Goal: Information Seeking & Learning: Learn about a topic

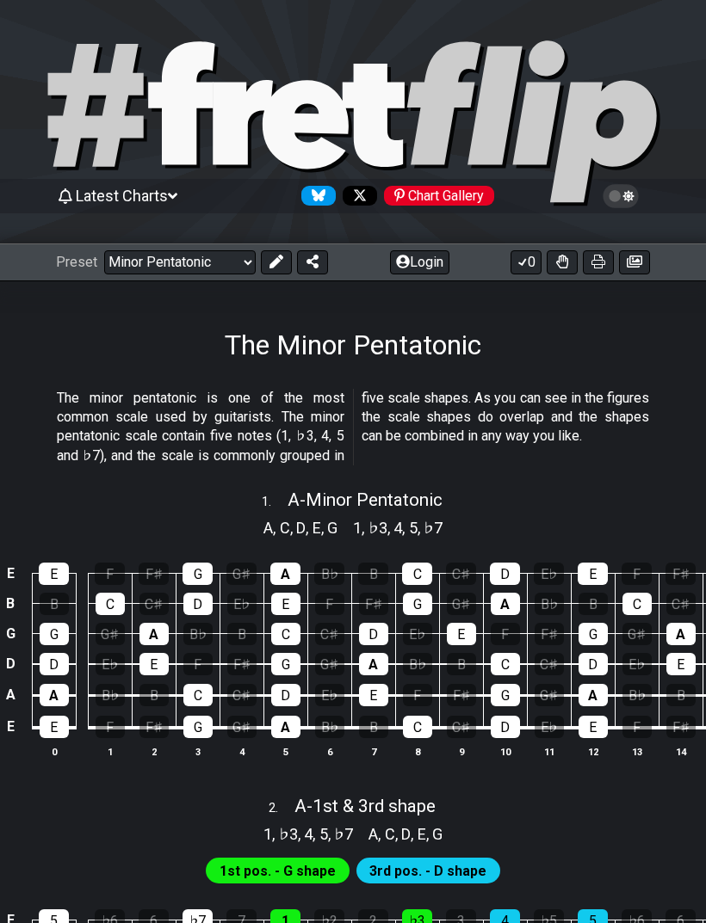
select select "/minor-pentatonic"
select select "C"
click at [151, 256] on select "Welcome to #fretflip! Initial Preset Custom Preset Minor Pentatonic Major Penta…" at bounding box center [179, 262] width 151 height 24
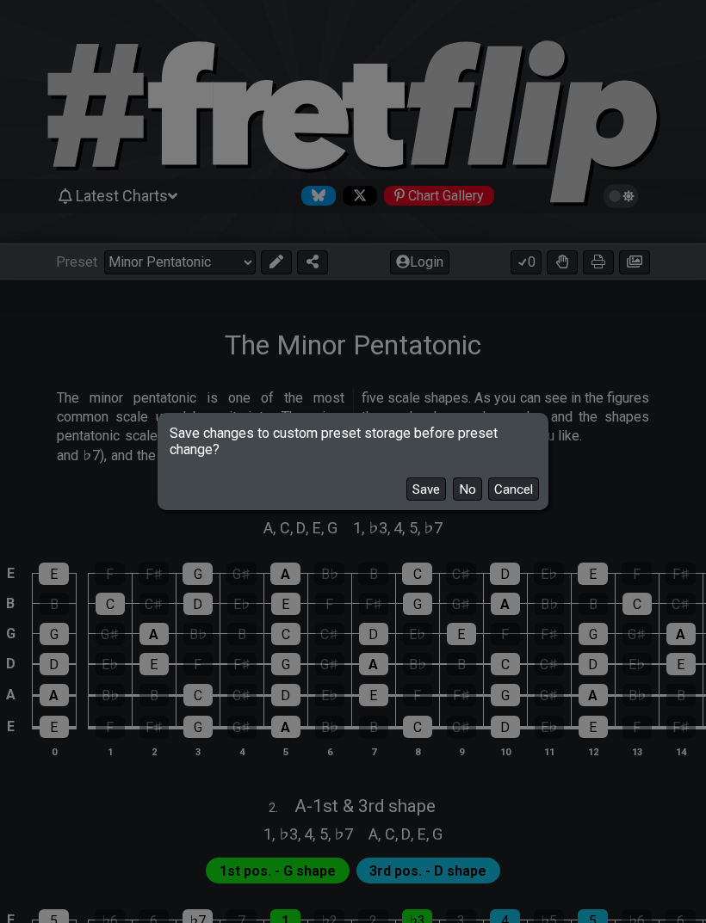
click at [466, 479] on button "No" at bounding box center [467, 489] width 29 height 23
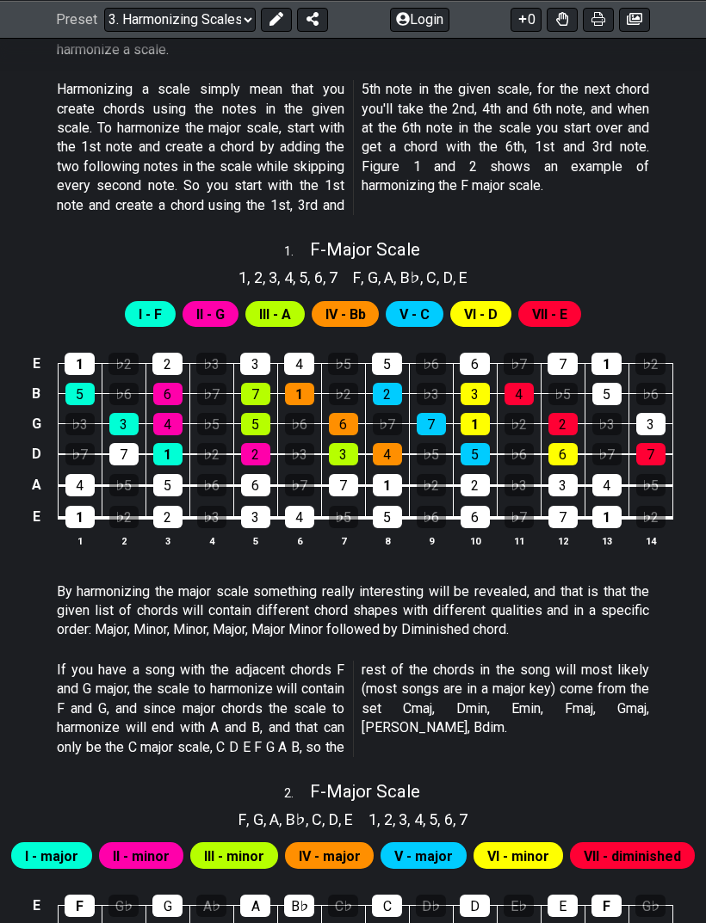
scroll to position [535, 0]
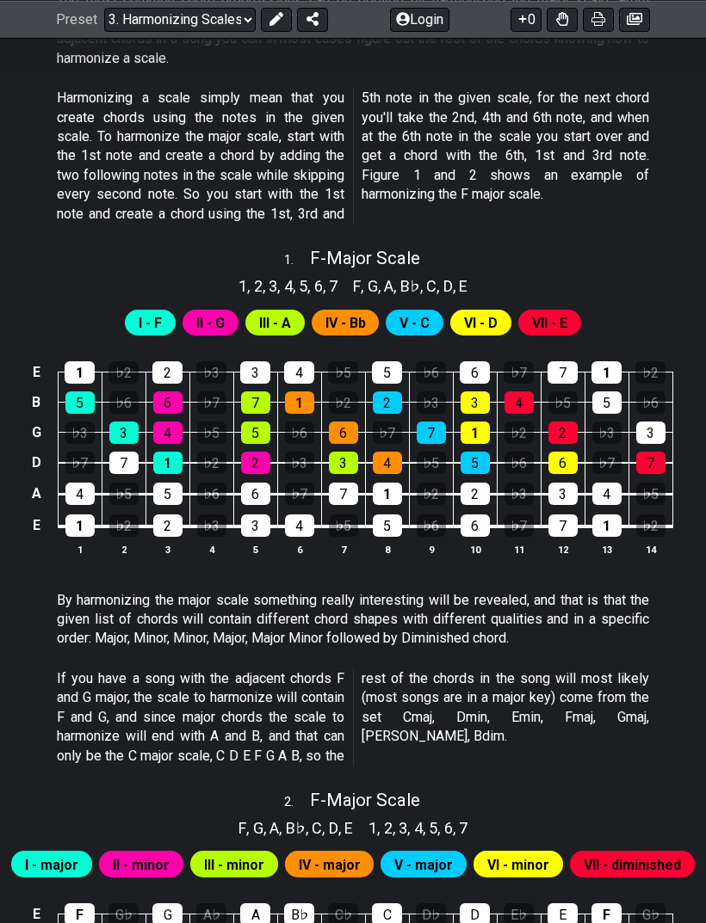
click at [213, 9] on select "Welcome to #fretflip! Initial Preset Custom Preset Minor Pentatonic Major Penta…" at bounding box center [179, 19] width 151 height 24
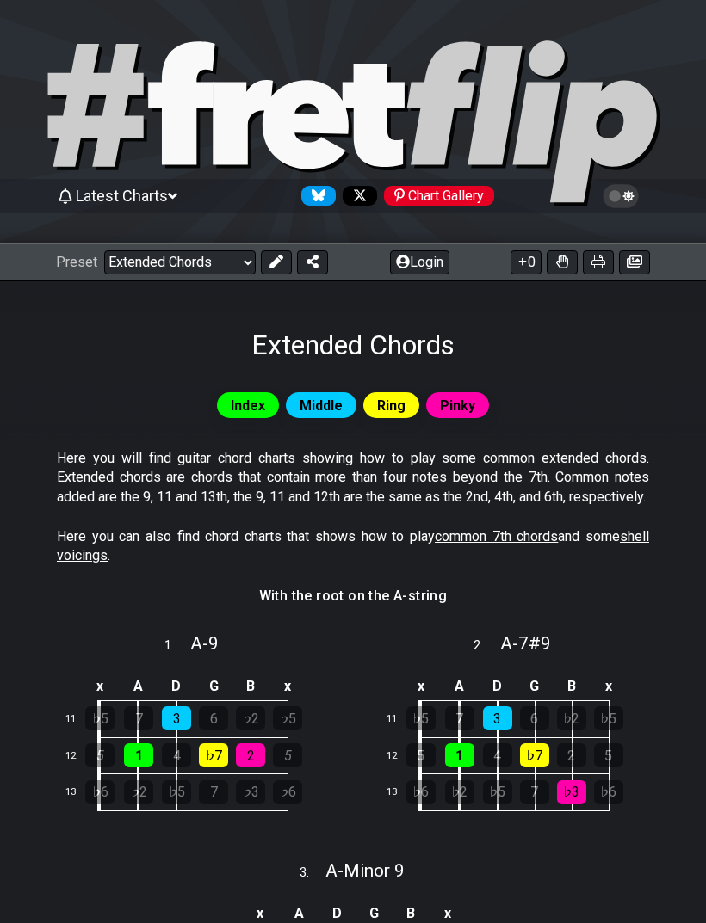
click at [217, 250] on select "Welcome to #fretflip! Initial Preset Custom Preset Minor Pentatonic Major Penta…" at bounding box center [179, 262] width 151 height 24
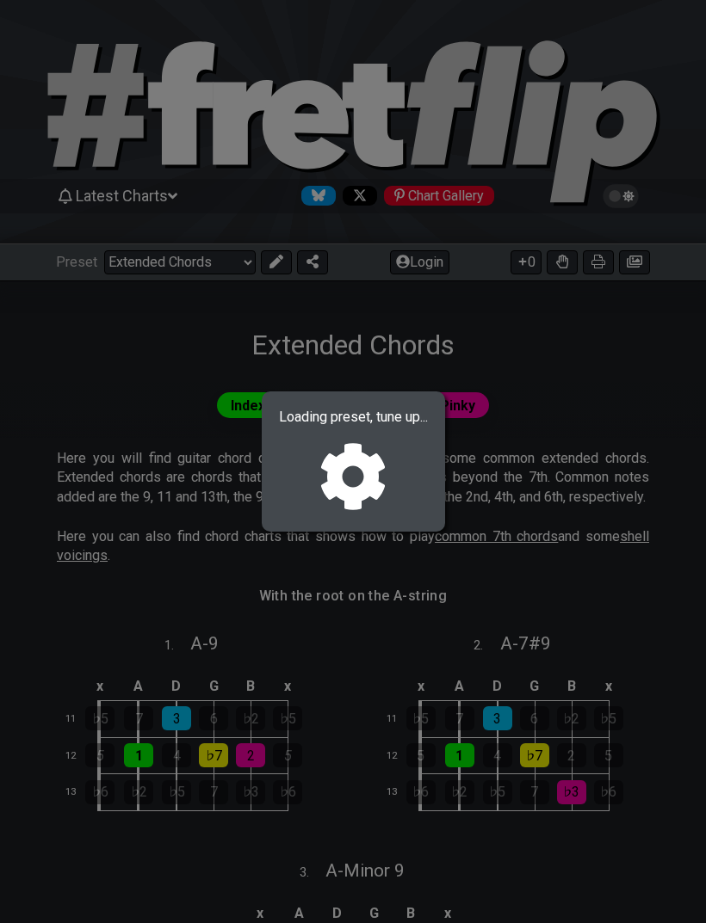
select select "/major-pentatonic"
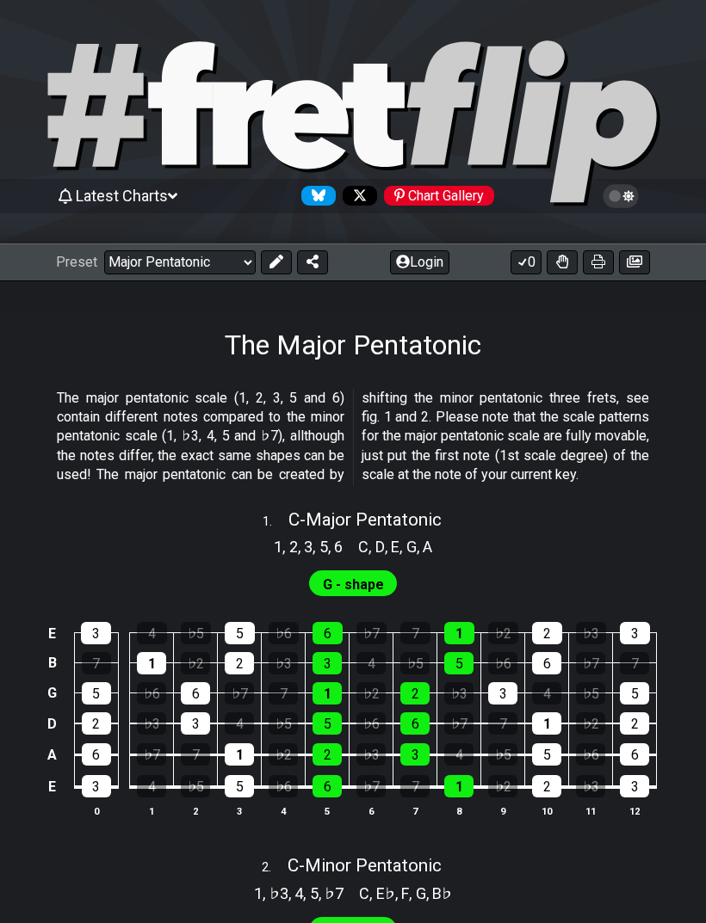
click at [239, 250] on select "Welcome to #fretflip! Initial Preset Custom Preset Minor Pentatonic Major Penta…" at bounding box center [179, 262] width 151 height 24
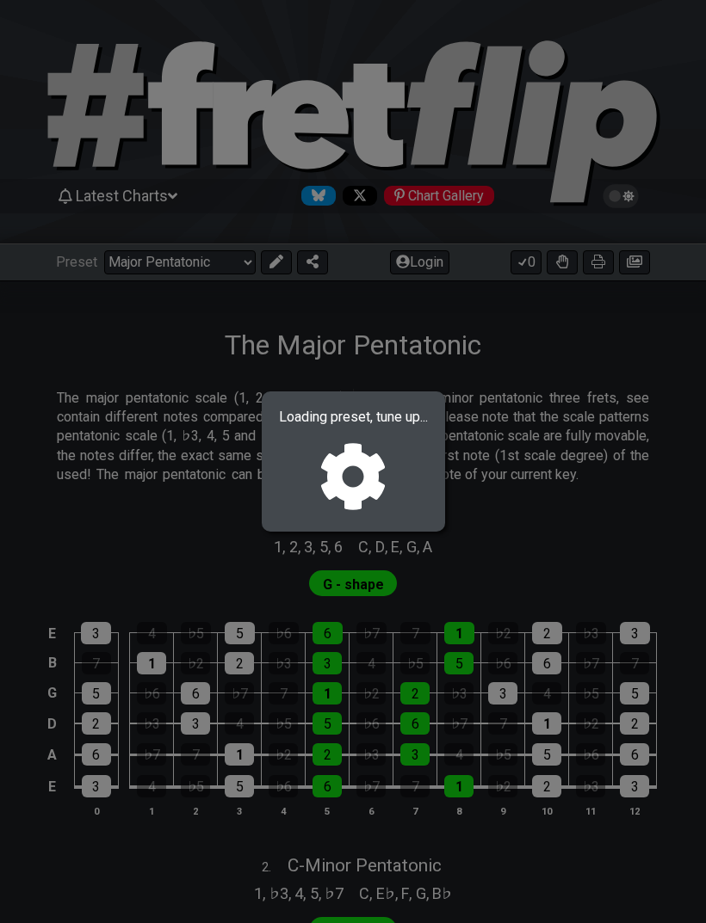
select select "/musical-notes-explained"
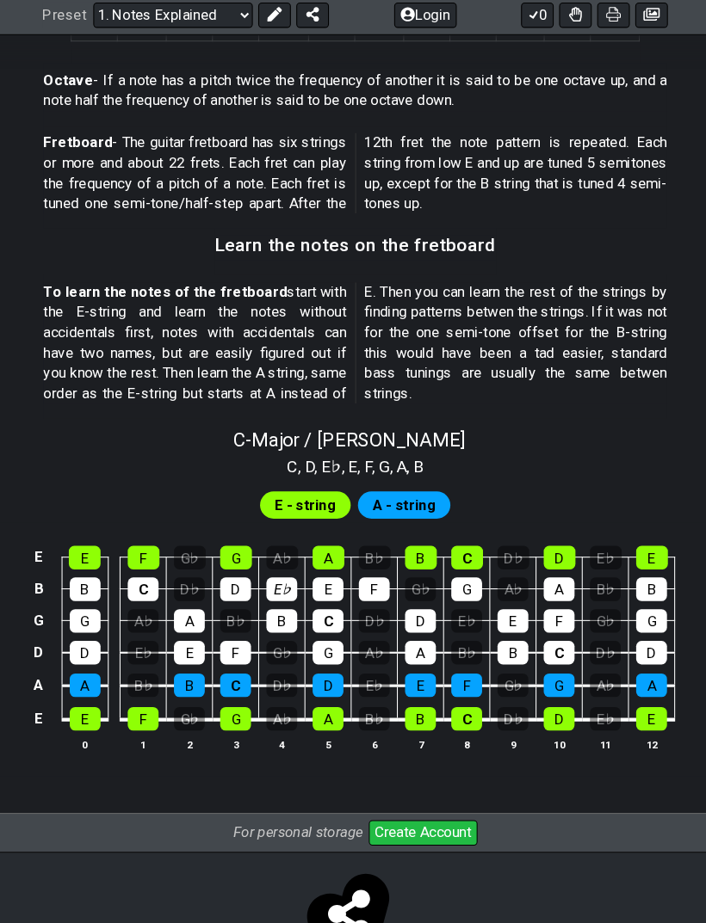
scroll to position [1363, 0]
